Goal: Navigation & Orientation: Find specific page/section

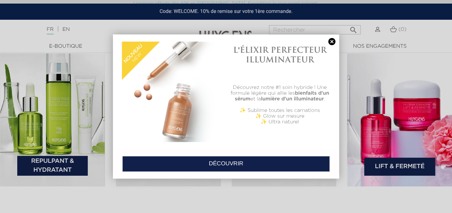
scroll to position [1033, 0]
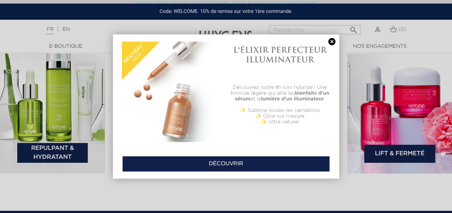
click at [332, 40] on link at bounding box center [332, 42] width 10 height 8
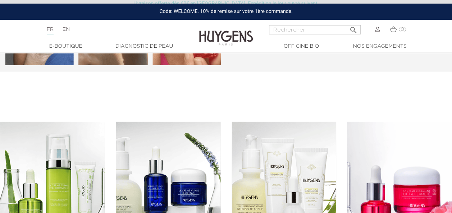
scroll to position [933, 0]
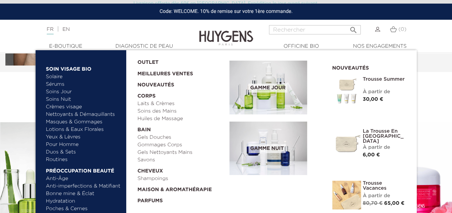
click at [68, 121] on link "Masques & Gommages" at bounding box center [83, 123] width 75 height 8
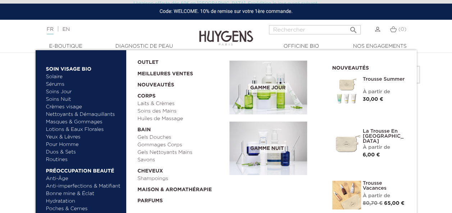
scroll to position [303, 0]
click at [151, 197] on link "Parfums" at bounding box center [180, 199] width 87 height 11
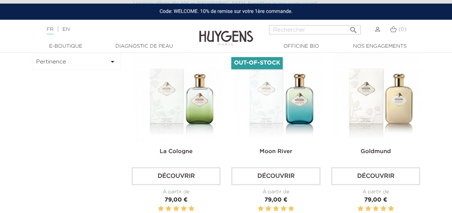
scroll to position [213, 0]
